Goal: Complete application form: Complete application form

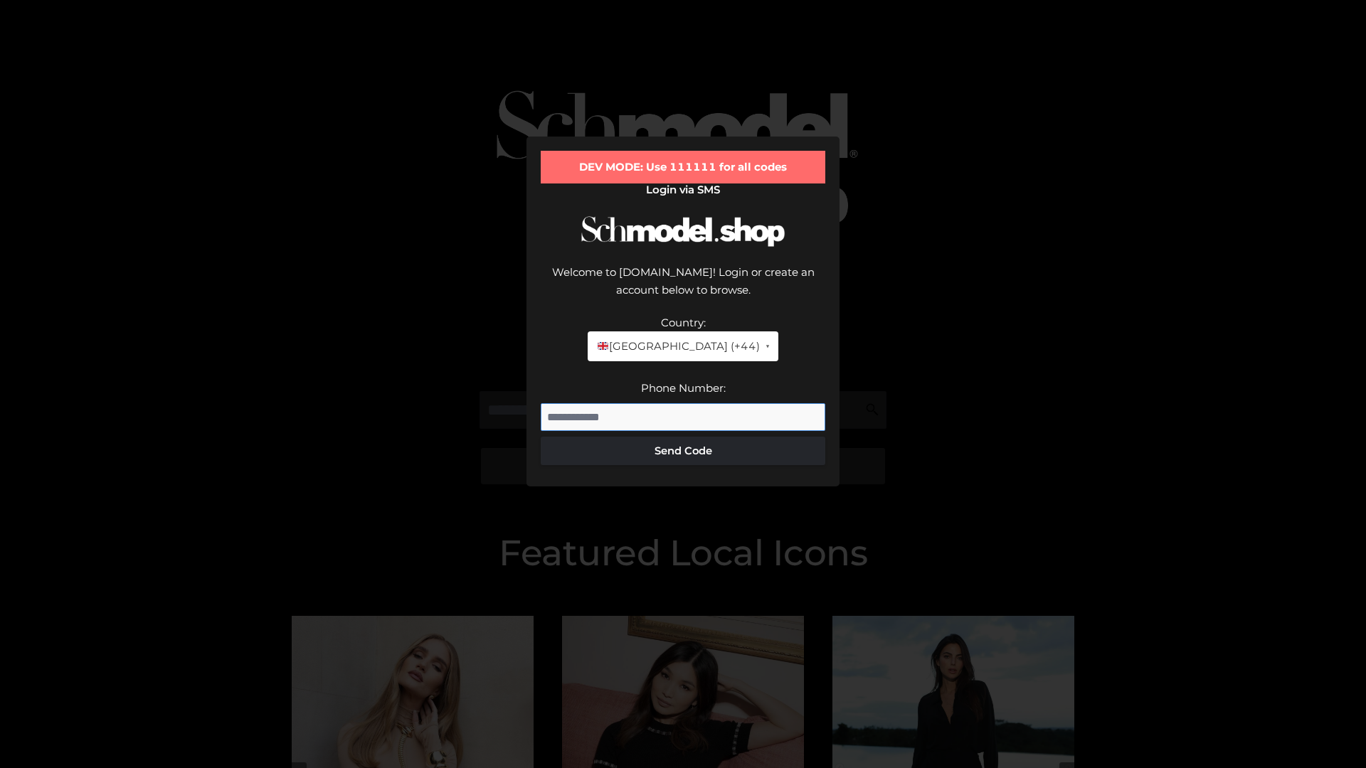
click at [683, 403] on input "Phone Number:" at bounding box center [683, 417] width 285 height 28
type input "**********"
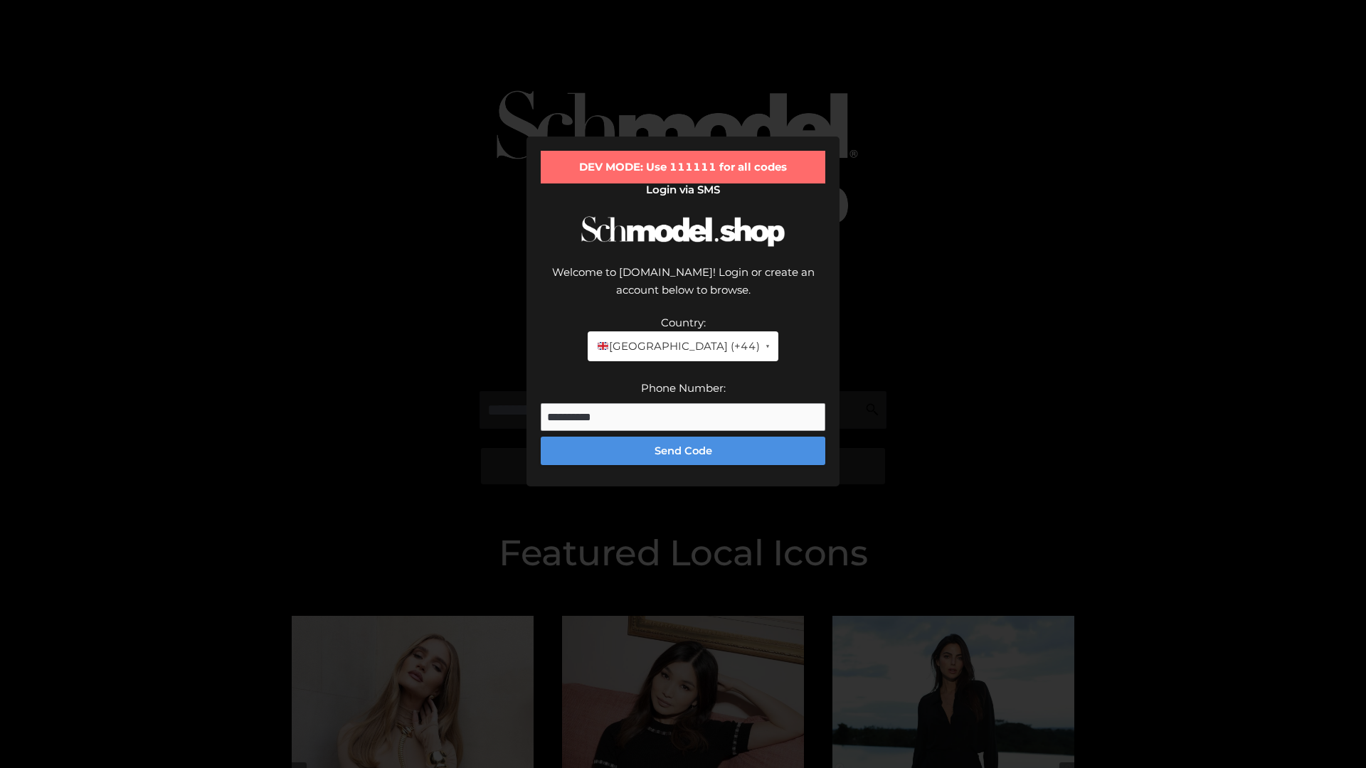
click at [683, 437] on button "Send Code" at bounding box center [683, 451] width 285 height 28
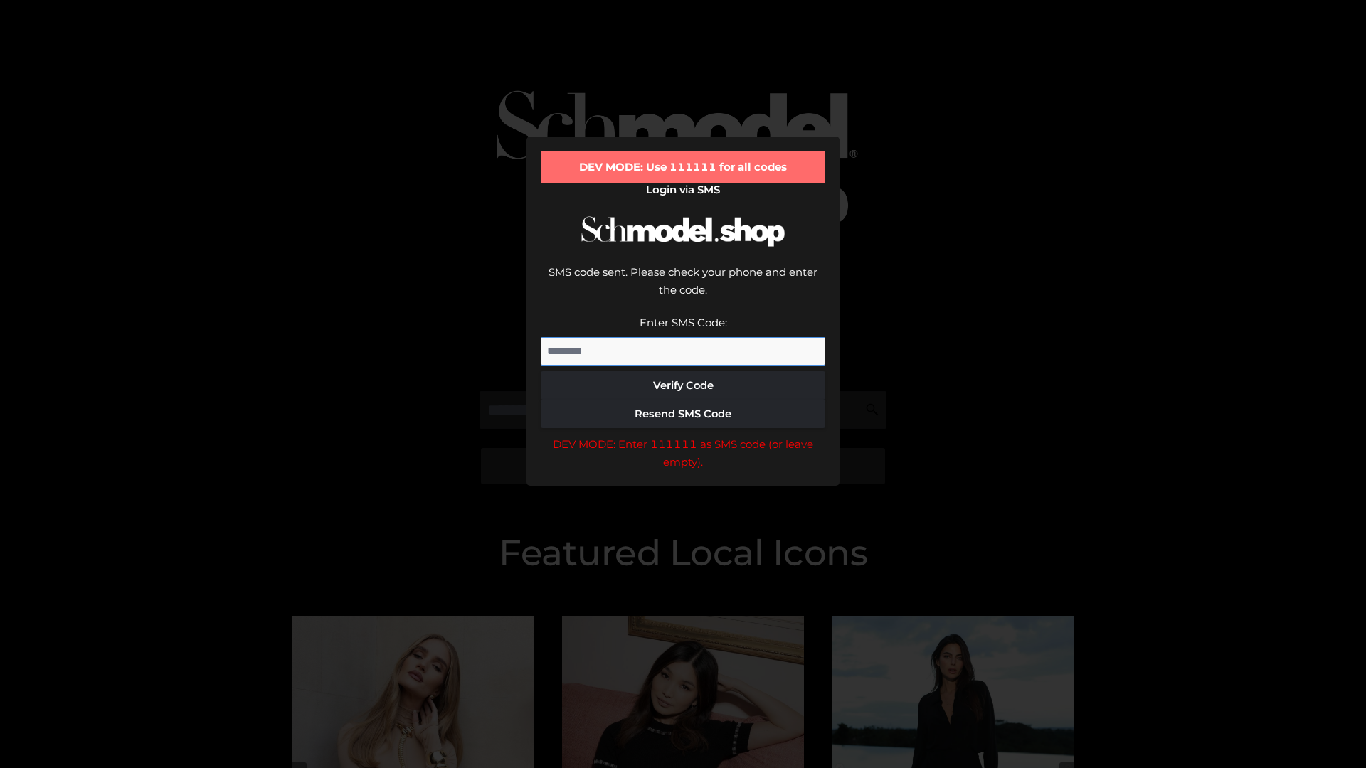
click at [683, 337] on input "Enter SMS Code:" at bounding box center [683, 351] width 285 height 28
type input "******"
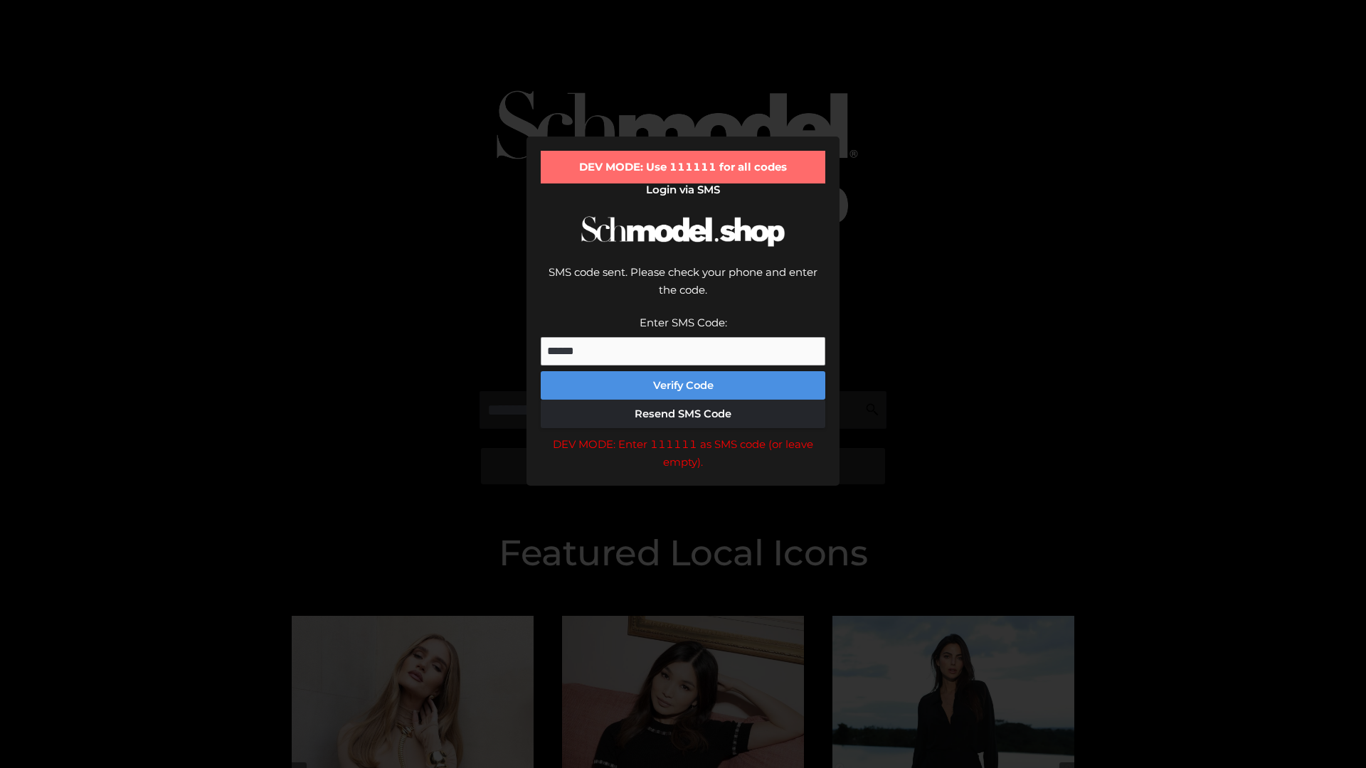
click at [683, 371] on button "Verify Code" at bounding box center [683, 385] width 285 height 28
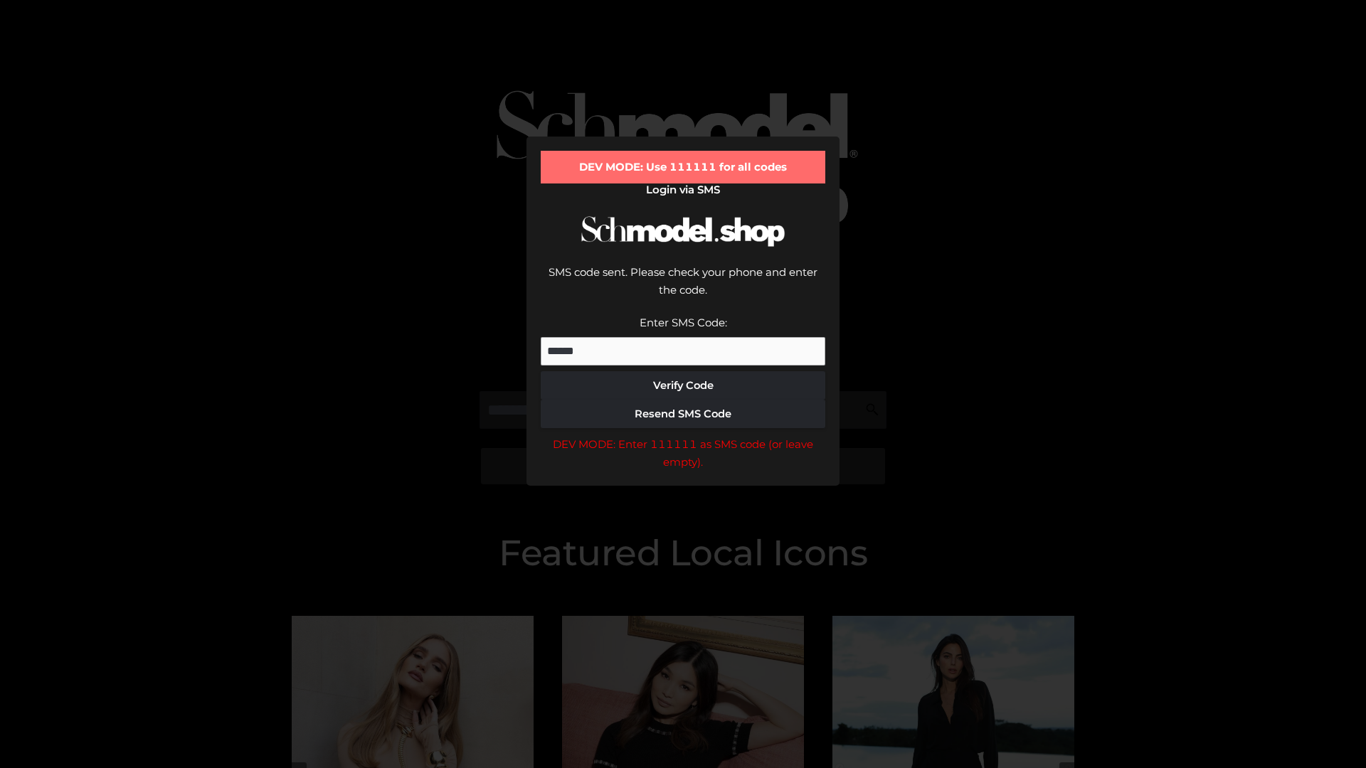
click at [683, 435] on div "DEV MODE: Enter 111111 as SMS code (or leave empty)." at bounding box center [683, 453] width 285 height 36
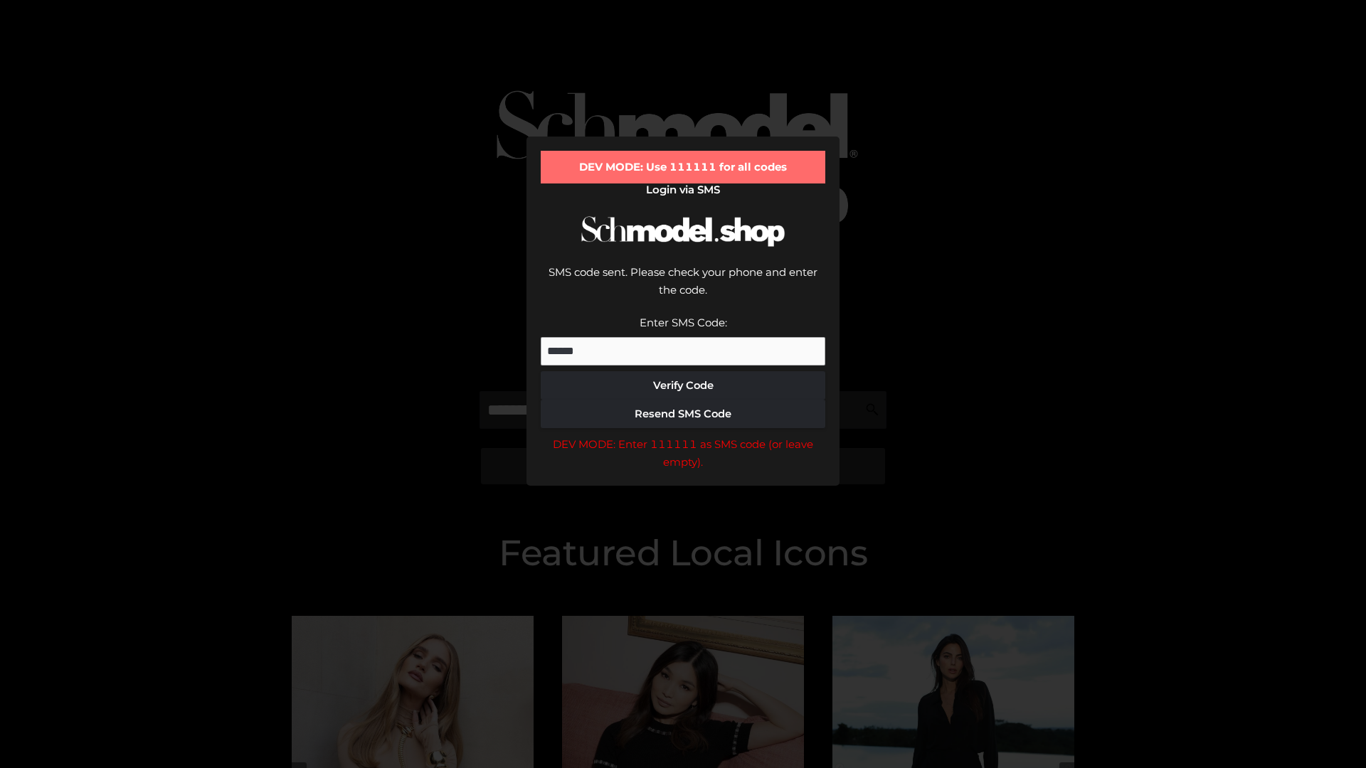
click at [683, 435] on div "DEV MODE: Enter 111111 as SMS code (or leave empty)." at bounding box center [683, 453] width 285 height 36
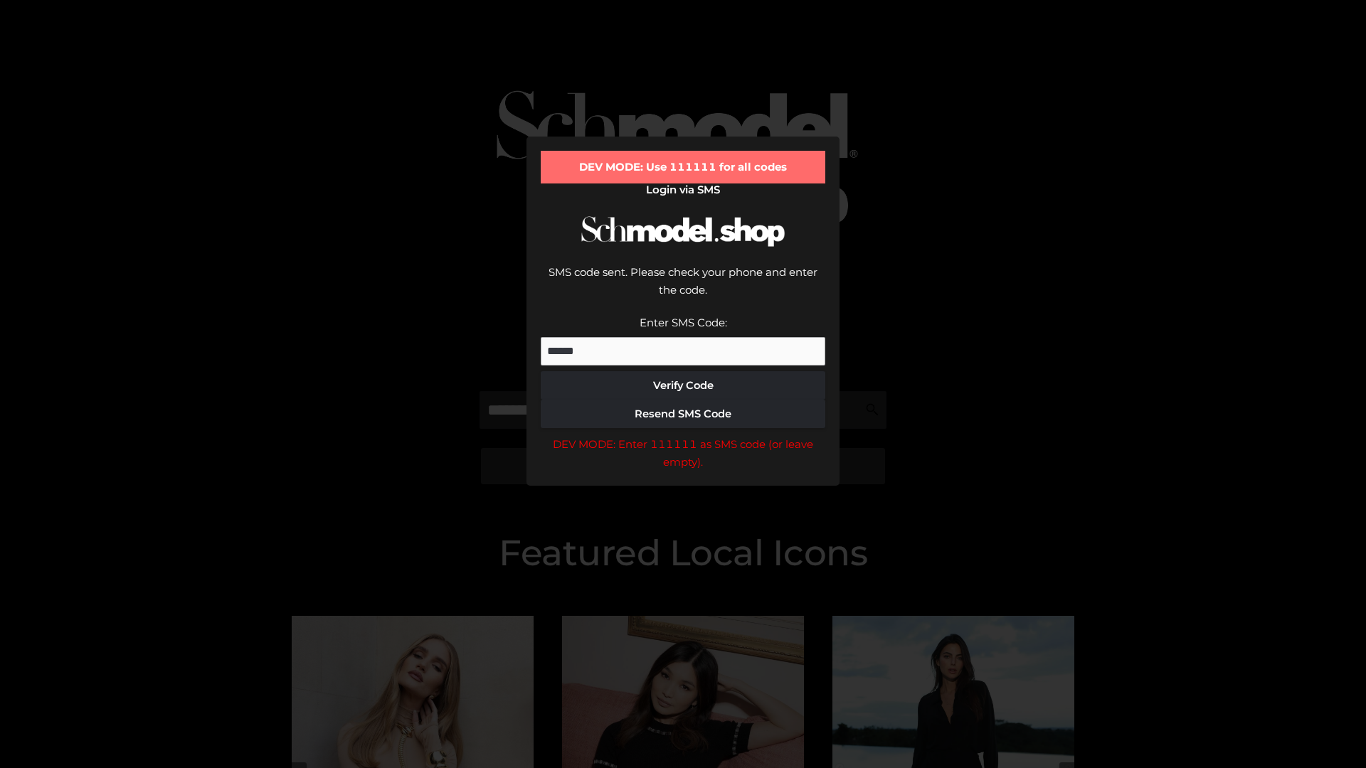
click at [683, 435] on div "DEV MODE: Enter 111111 as SMS code (or leave empty)." at bounding box center [683, 453] width 285 height 36
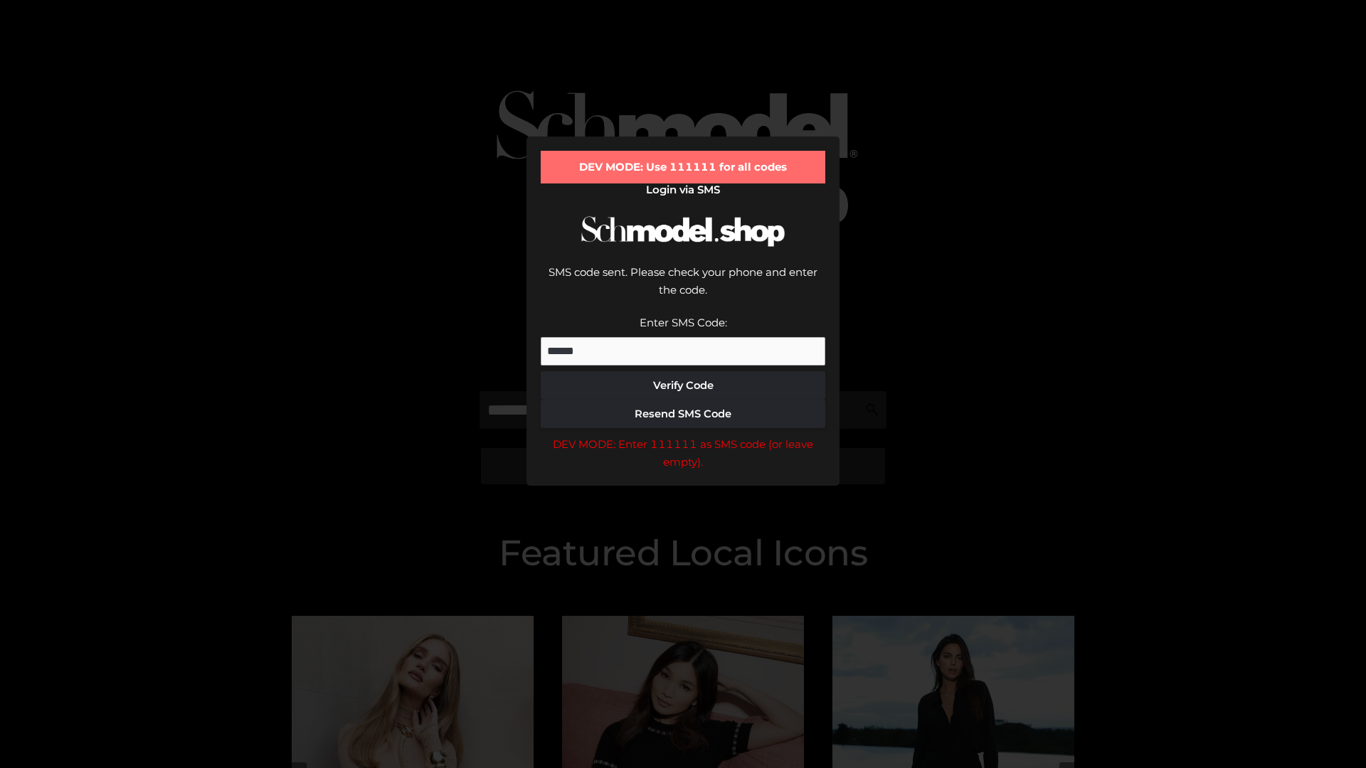
click at [683, 435] on div "DEV MODE: Enter 111111 as SMS code (or leave empty)." at bounding box center [683, 453] width 285 height 36
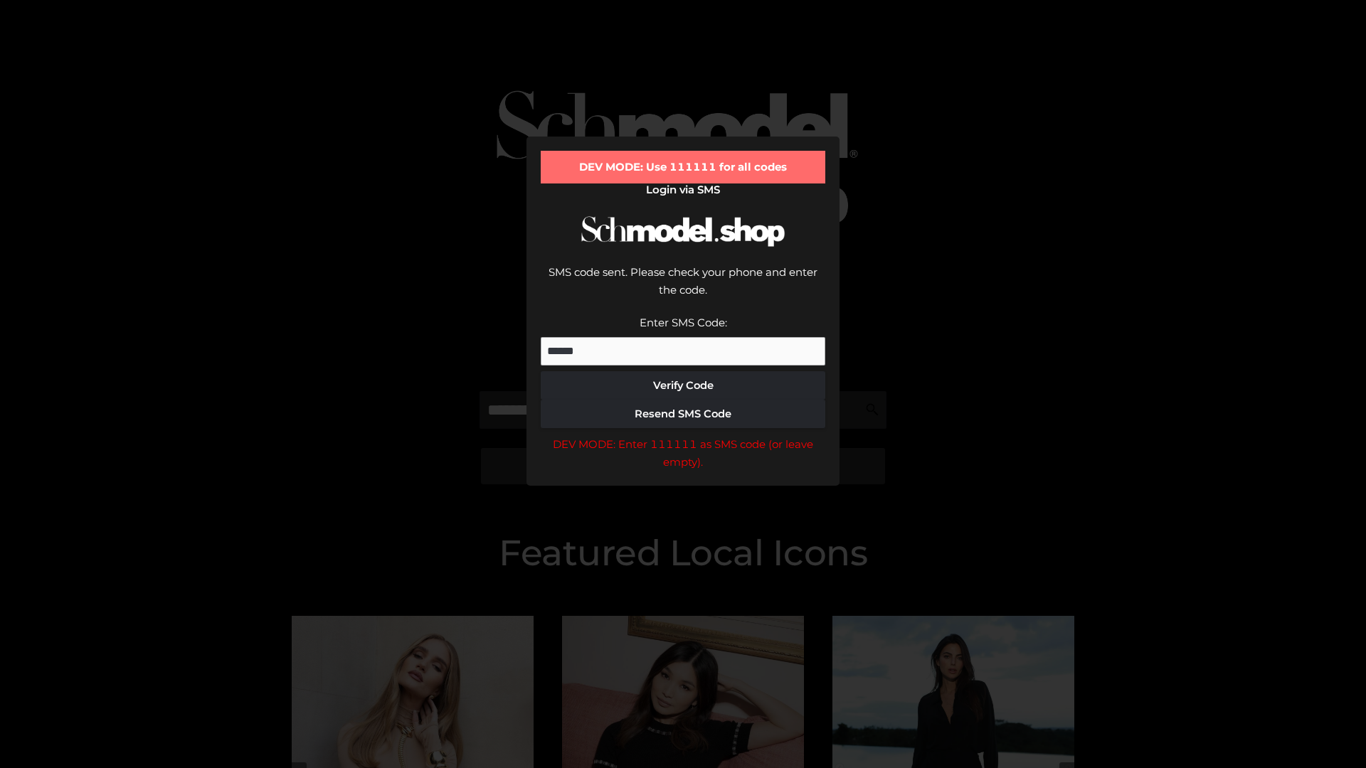
click at [683, 435] on div "DEV MODE: Enter 111111 as SMS code (or leave empty)." at bounding box center [683, 453] width 285 height 36
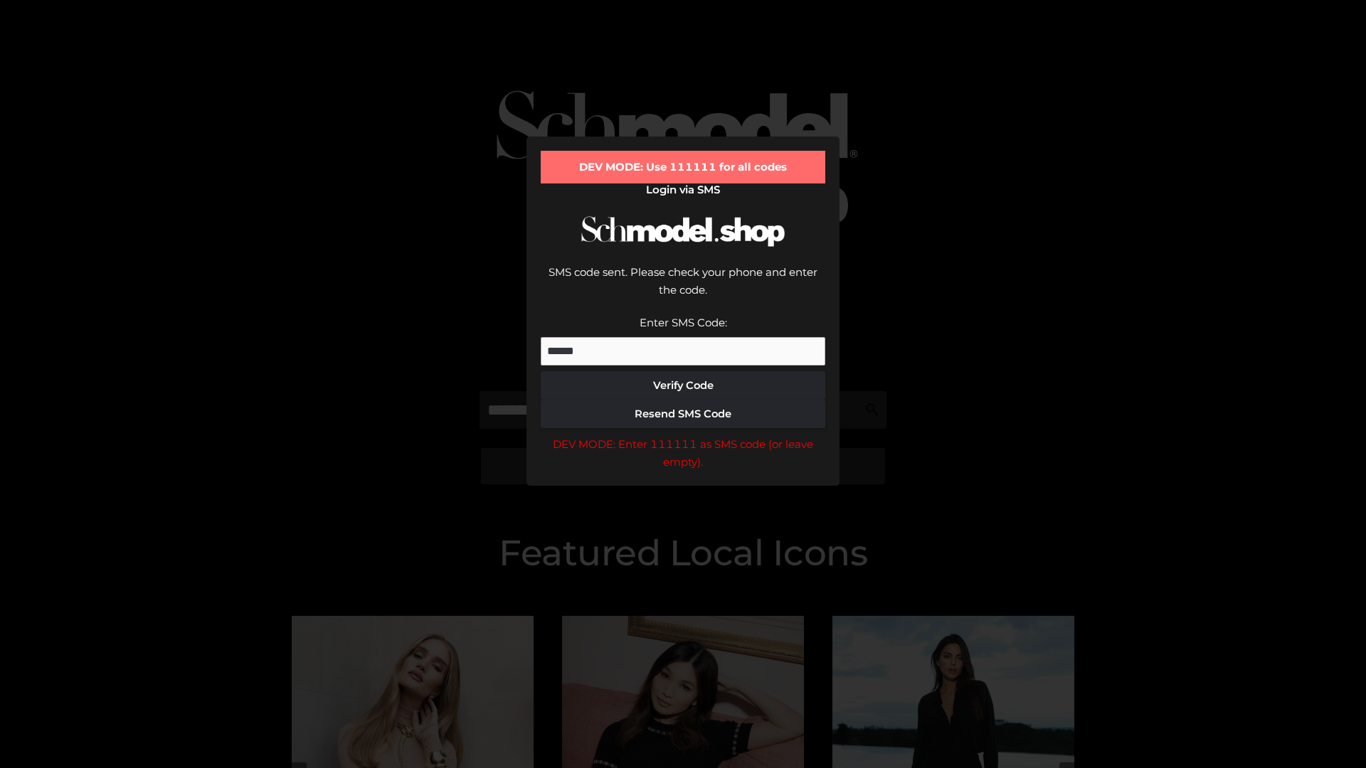
click at [683, 435] on div "DEV MODE: Enter 111111 as SMS code (or leave empty)." at bounding box center [683, 453] width 285 height 36
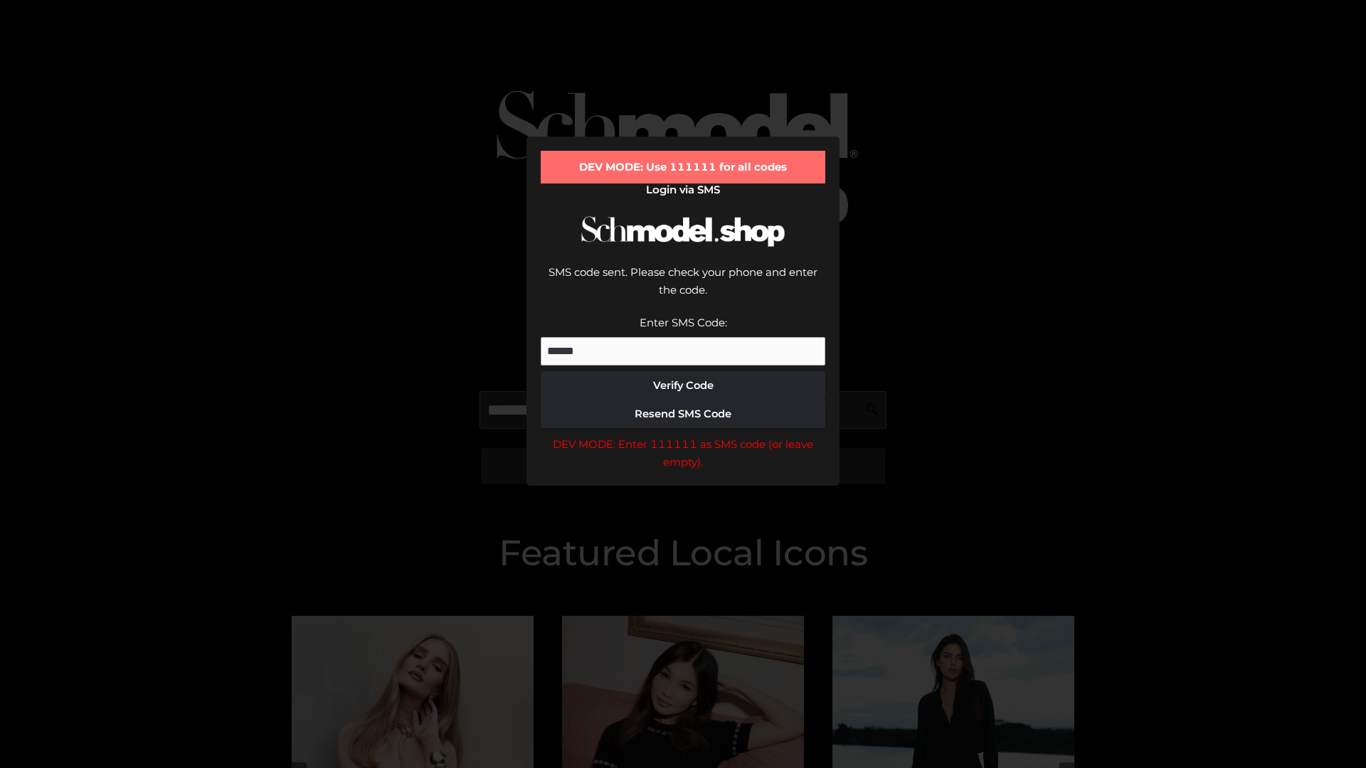
scroll to position [0, 73]
click at [683, 435] on div "DEV MODE: Enter 111111 as SMS code (or leave empty)." at bounding box center [683, 453] width 285 height 36
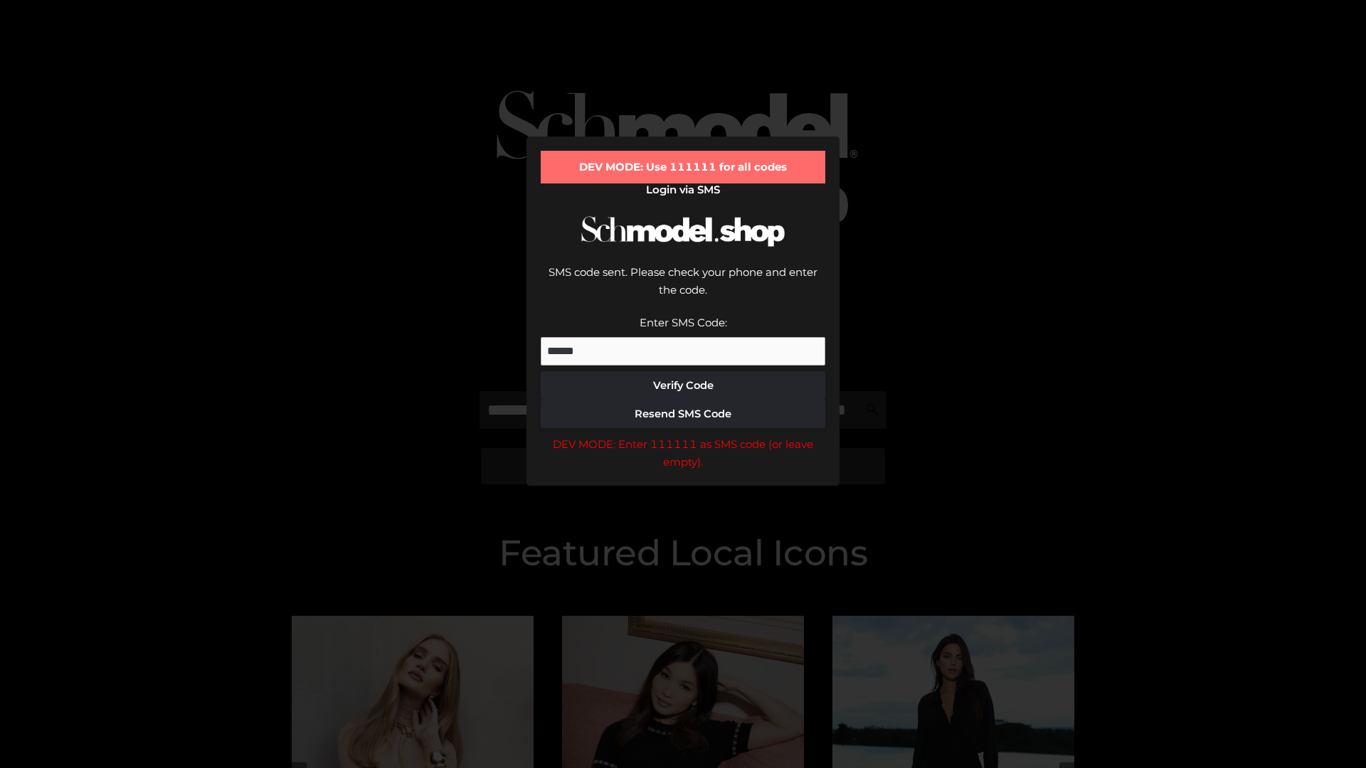
click at [683, 435] on div "DEV MODE: Enter 111111 as SMS code (or leave empty)." at bounding box center [683, 453] width 285 height 36
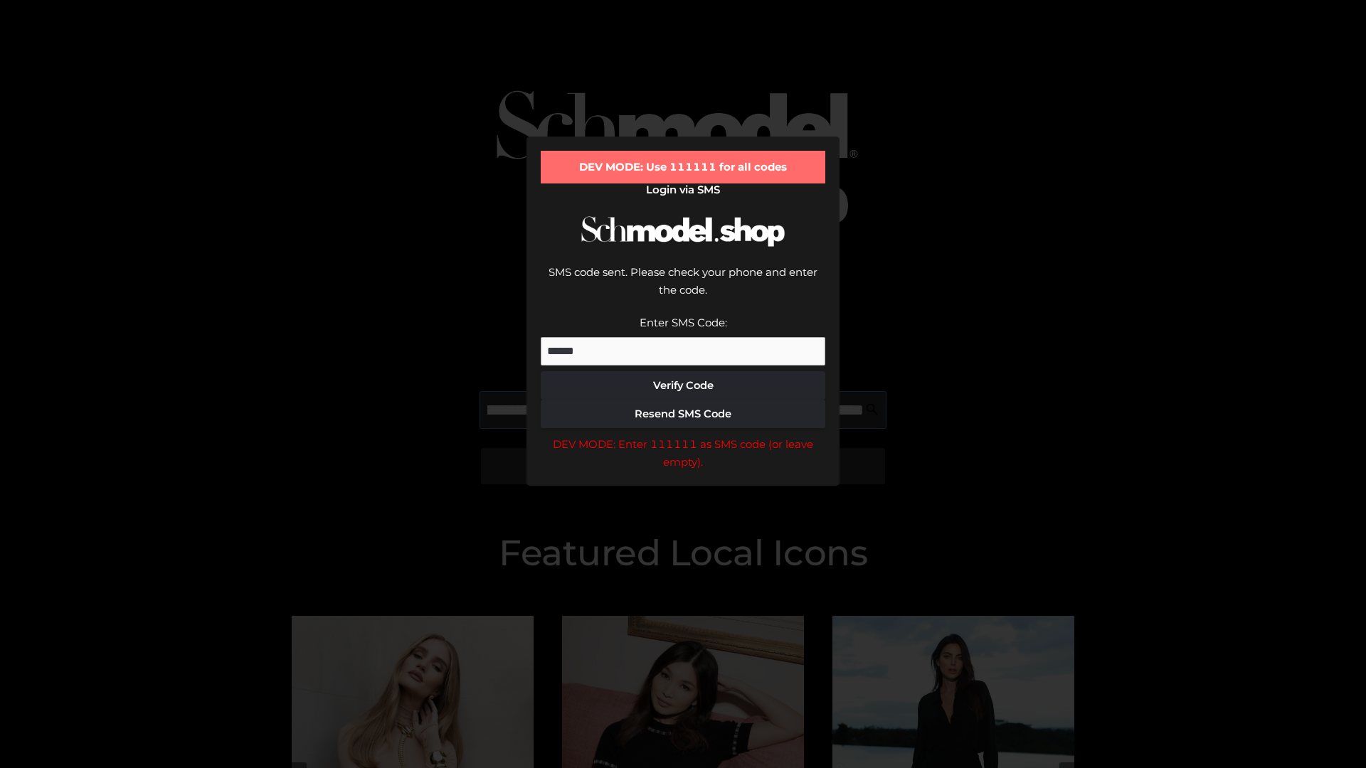
scroll to position [0, 155]
click at [683, 435] on div "DEV MODE: Enter 111111 as SMS code (or leave empty)." at bounding box center [683, 453] width 285 height 36
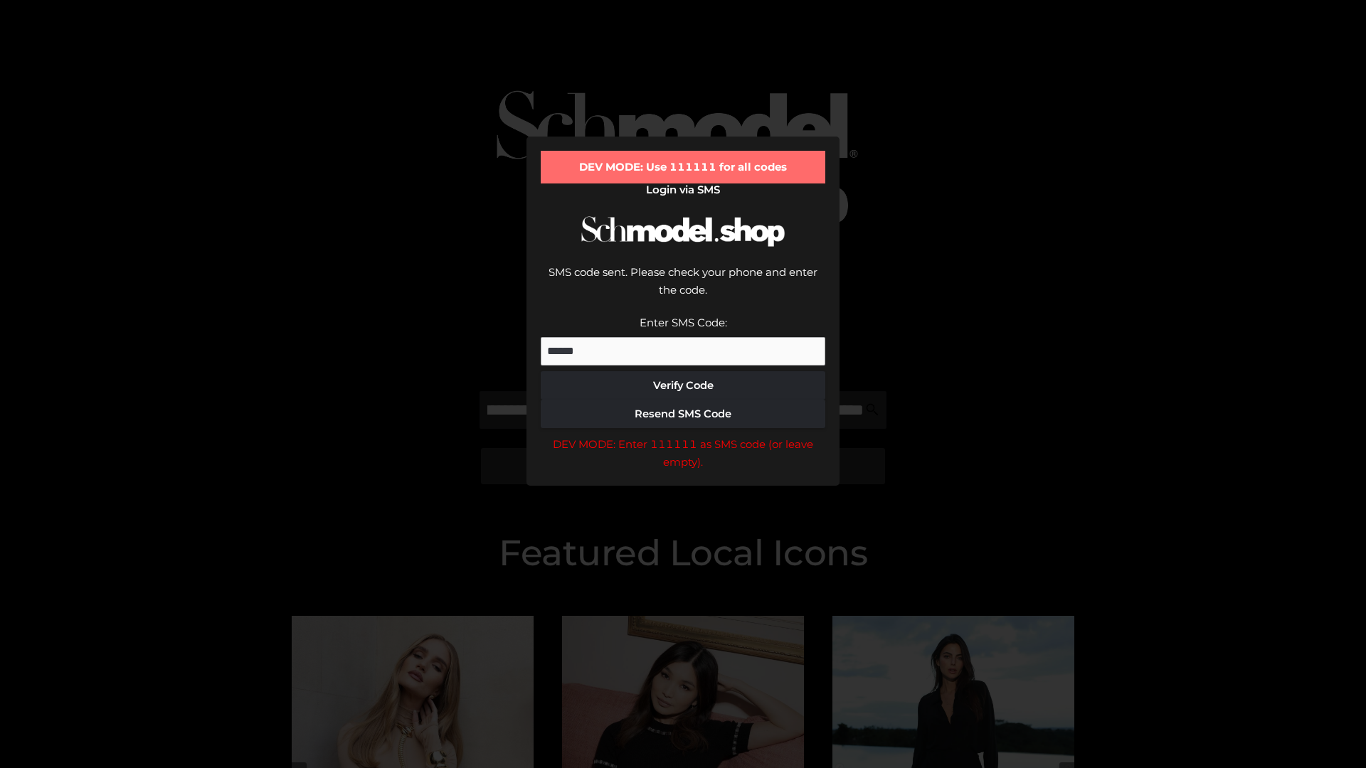
click at [683, 435] on div "DEV MODE: Enter 111111 as SMS code (or leave empty)." at bounding box center [683, 453] width 285 height 36
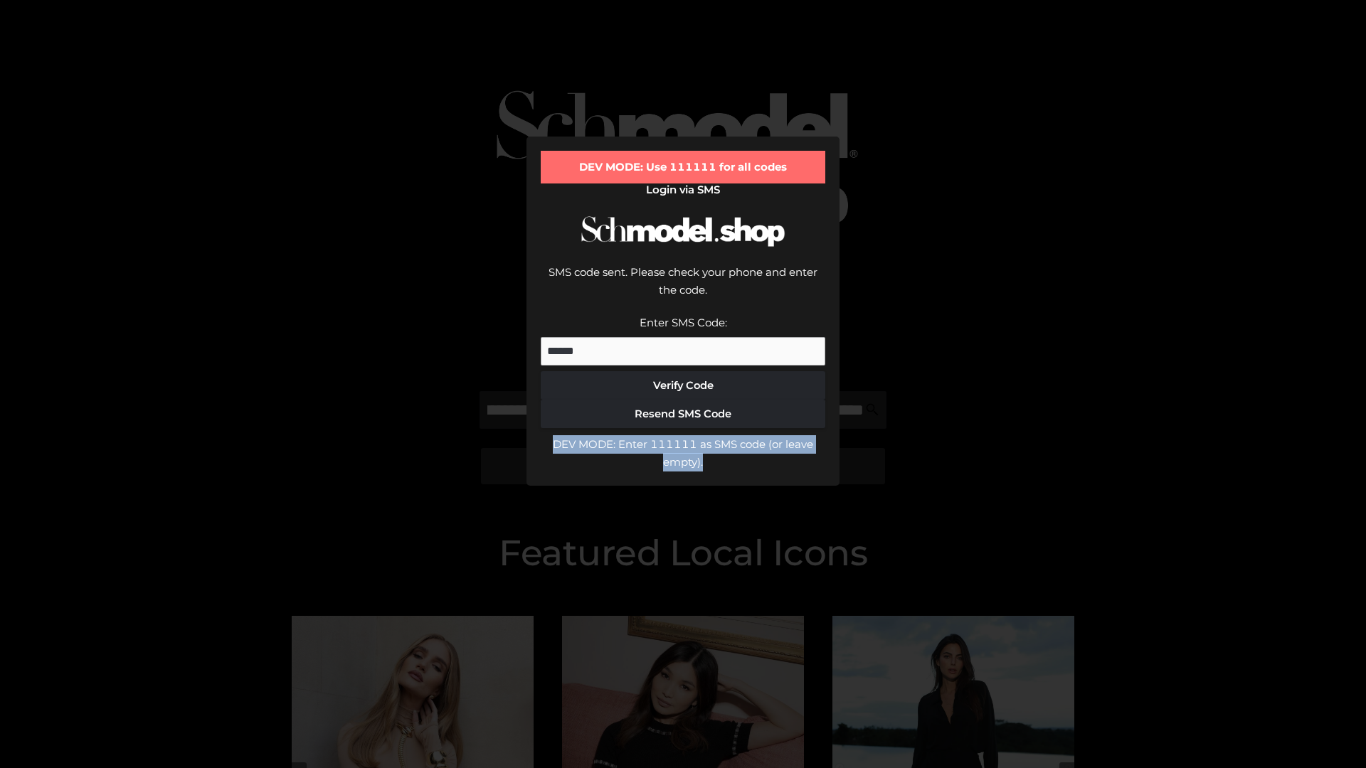
scroll to position [0, 0]
type input "**********"
